Goal: Information Seeking & Learning: Learn about a topic

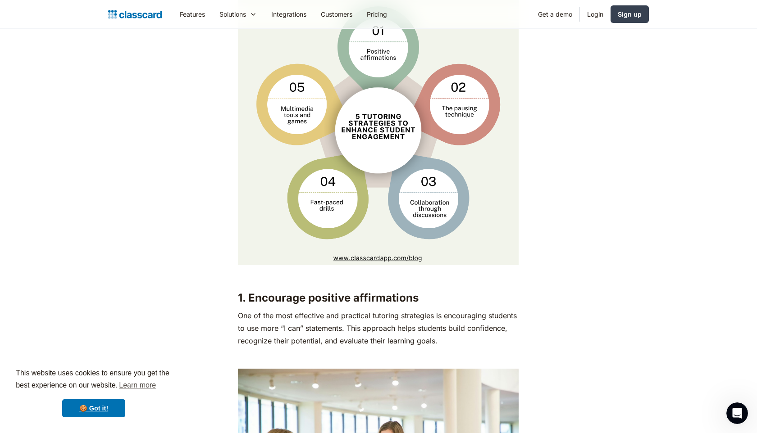
scroll to position [1386, 0]
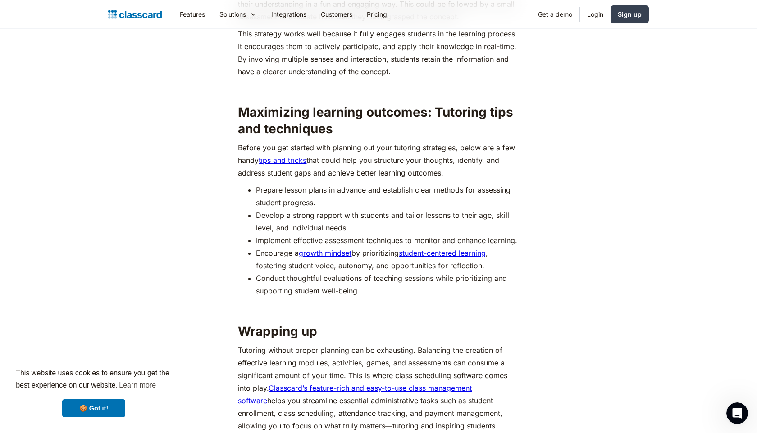
scroll to position [3963, 0]
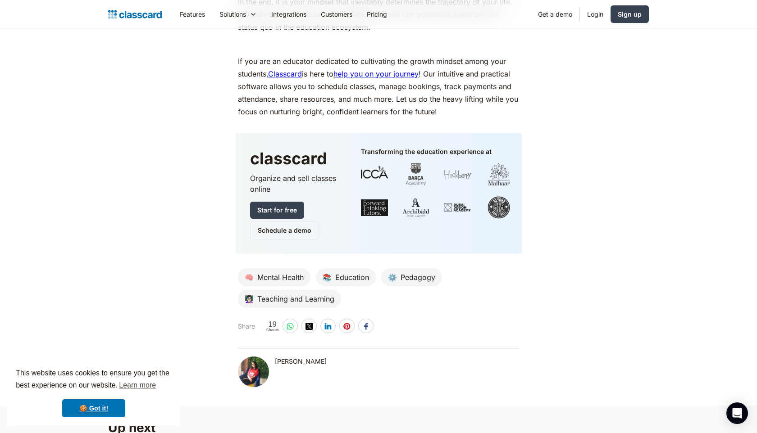
scroll to position [4458, 0]
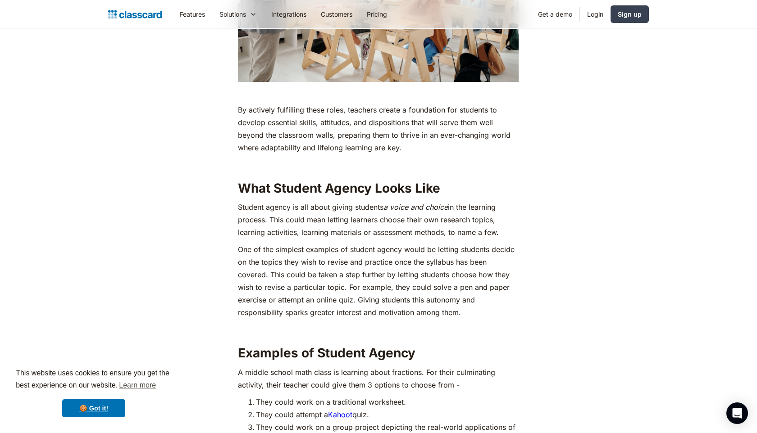
scroll to position [2862, 0]
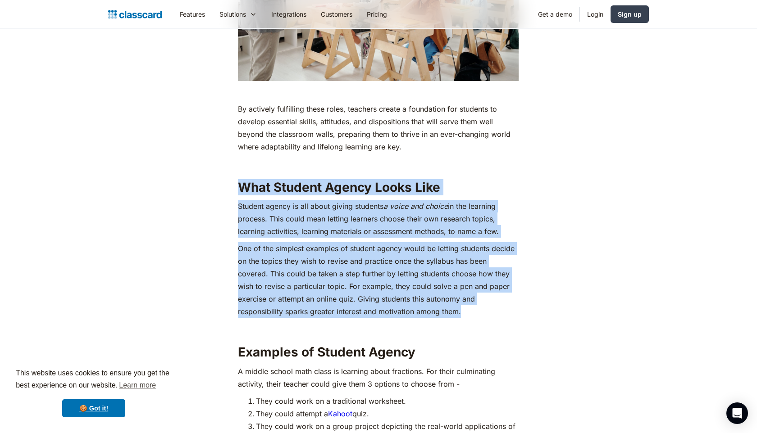
drag, startPoint x: 462, startPoint y: 310, endPoint x: 232, endPoint y: 181, distance: 263.0
copy div "What Student Agency Looks Like Student agency is all about giving students a vo…"
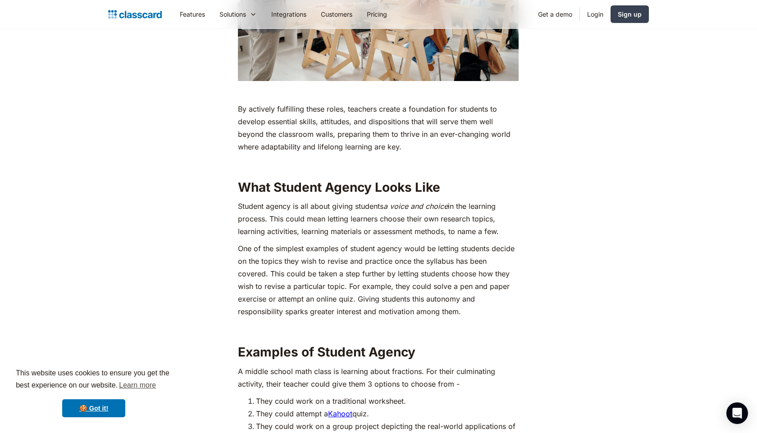
click at [387, 260] on p "One of the simplest examples of student agency would be letting students decide…" at bounding box center [378, 280] width 281 height 76
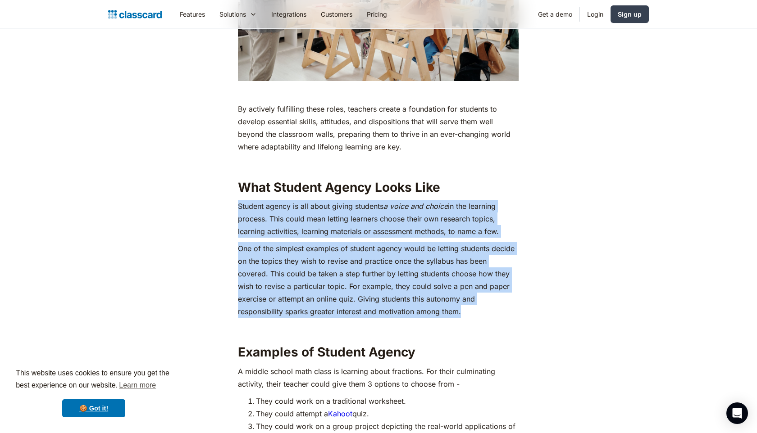
drag, startPoint x: 473, startPoint y: 309, endPoint x: 203, endPoint y: 204, distance: 289.5
copy div "Student agency is all about giving students a voice and choice in the learning …"
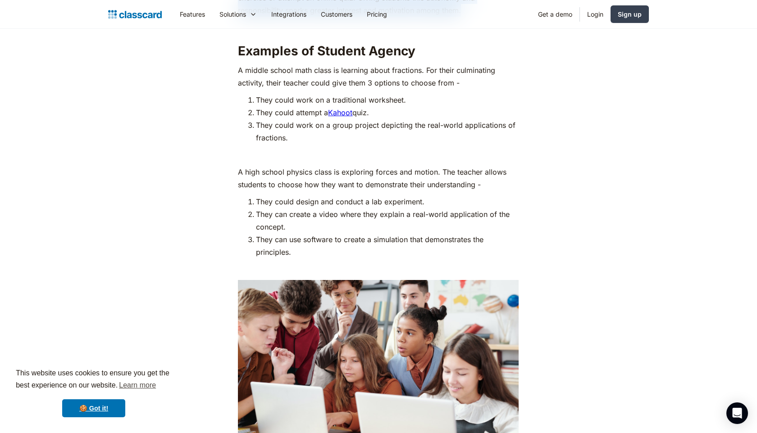
scroll to position [3112, 0]
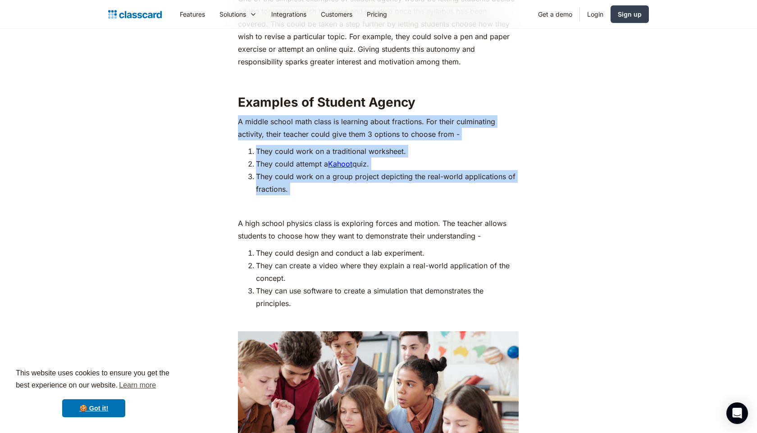
drag, startPoint x: 296, startPoint y: 195, endPoint x: 230, endPoint y: 125, distance: 96.6
copy div "A middle school math class is learning about fractions. For their culminating a…"
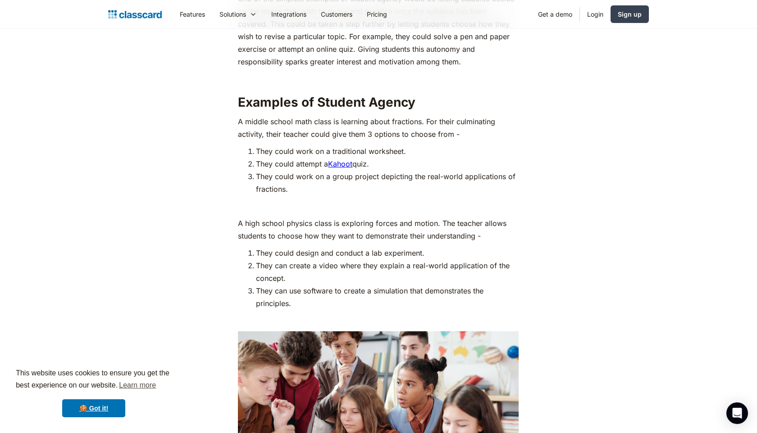
click at [503, 109] on h2 "Examples of Student Agency" at bounding box center [378, 102] width 281 height 16
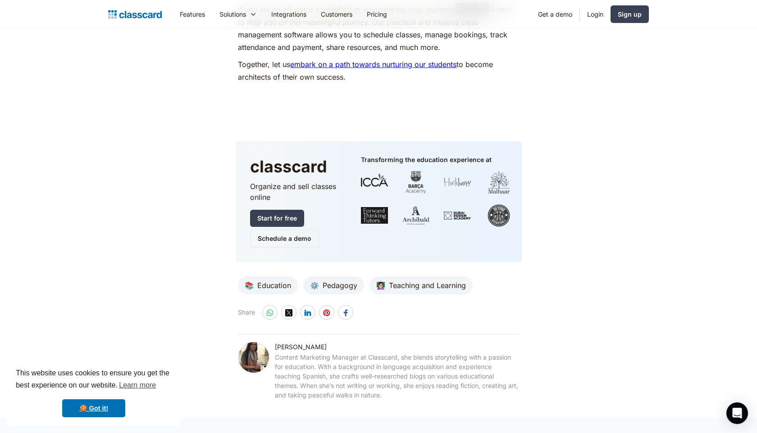
scroll to position [4045, 0]
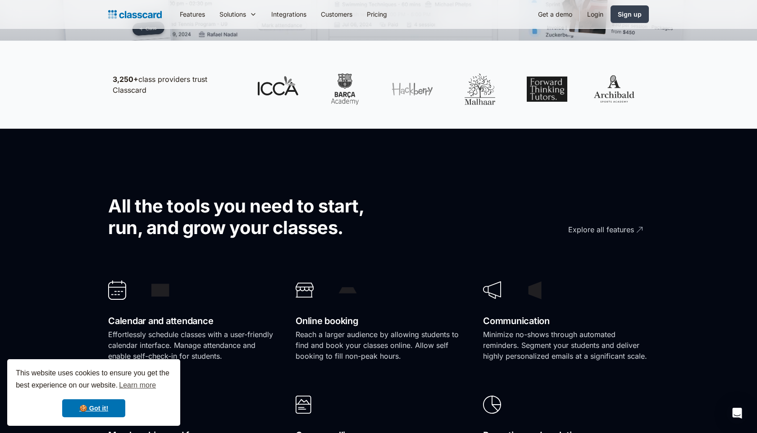
scroll to position [564, 0]
